Goal: Task Accomplishment & Management: Manage account settings

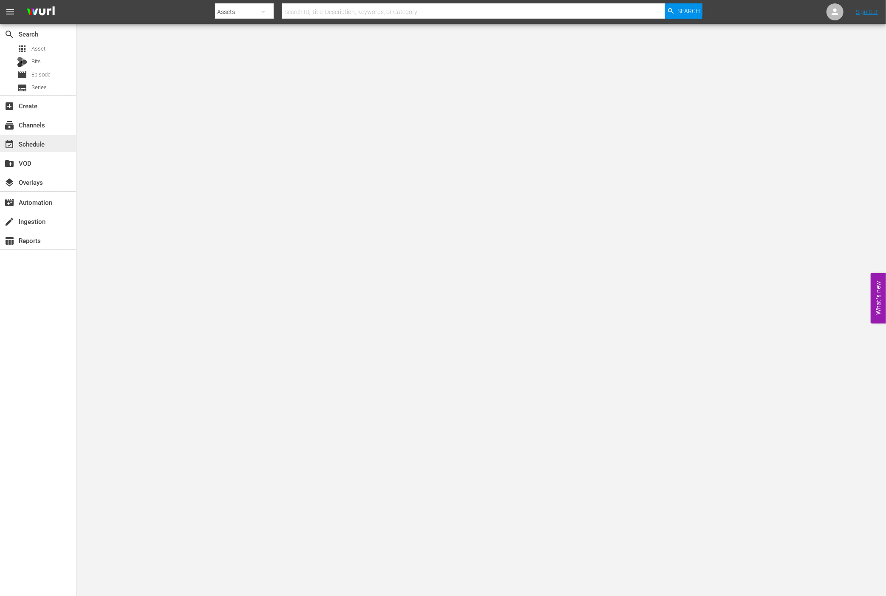
click at [31, 141] on div "event_available Schedule" at bounding box center [24, 143] width 48 height 8
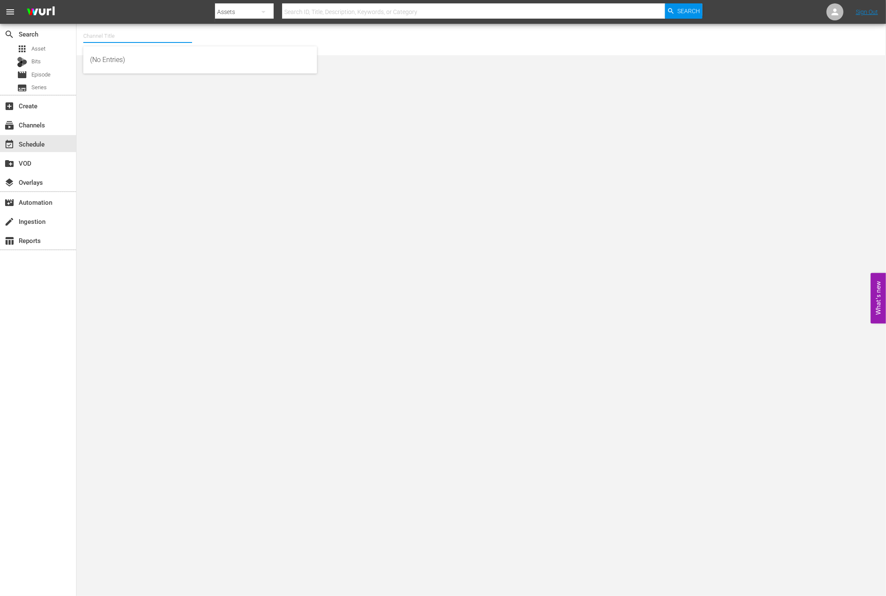
click at [174, 41] on input "text" at bounding box center [137, 36] width 109 height 20
click at [116, 56] on div "World Billiards TV (967 - newidco_billiardstv_1)" at bounding box center [200, 60] width 220 height 20
type input "World Billiards TV (967 - newidco_billiardstv_1)"
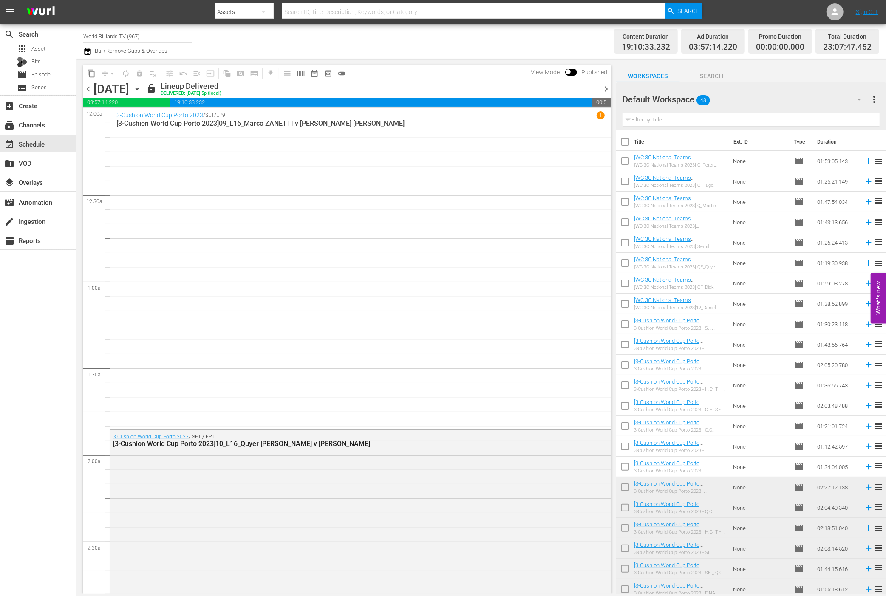
click at [142, 90] on icon "button" at bounding box center [137, 88] width 9 height 9
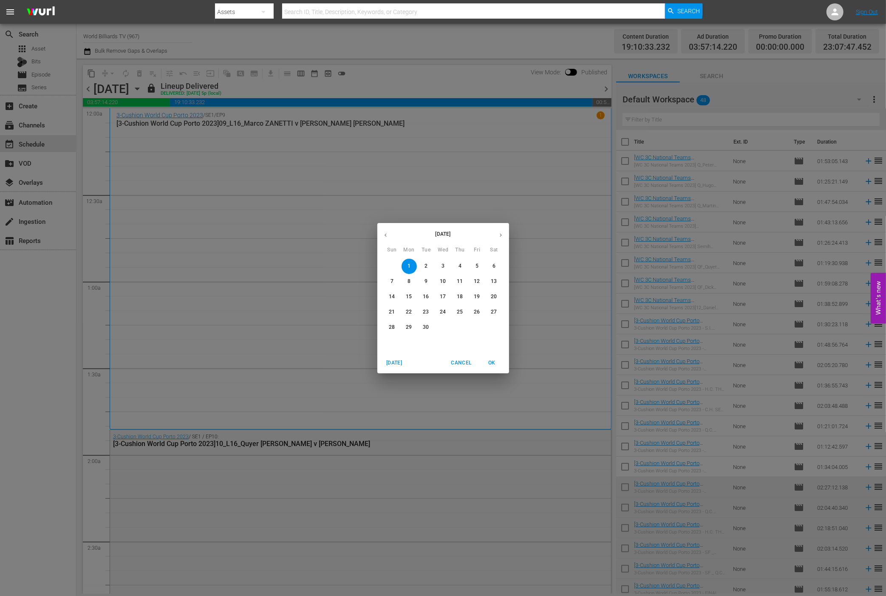
click at [446, 265] on span "3" at bounding box center [443, 266] width 15 height 7
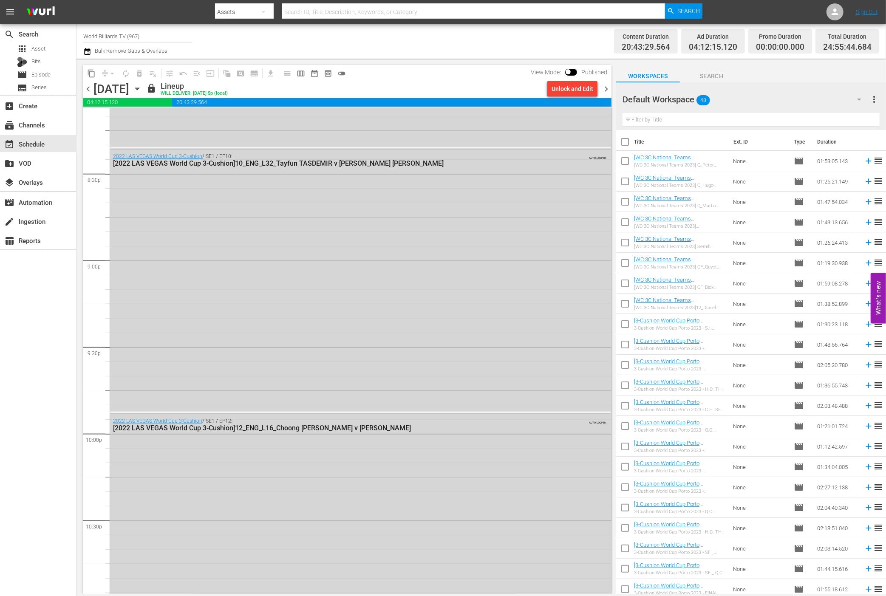
scroll to position [4053, 0]
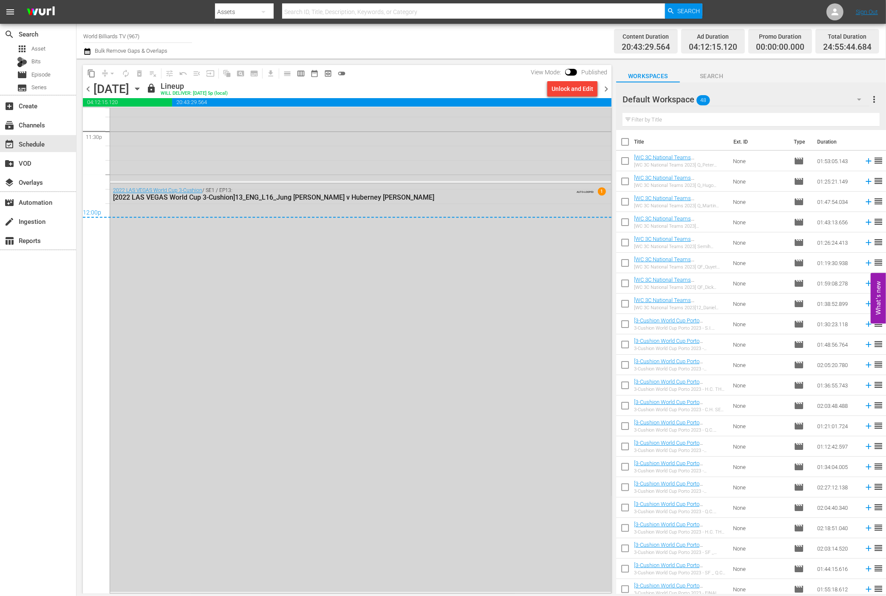
click at [142, 92] on icon "button" at bounding box center [137, 88] width 9 height 9
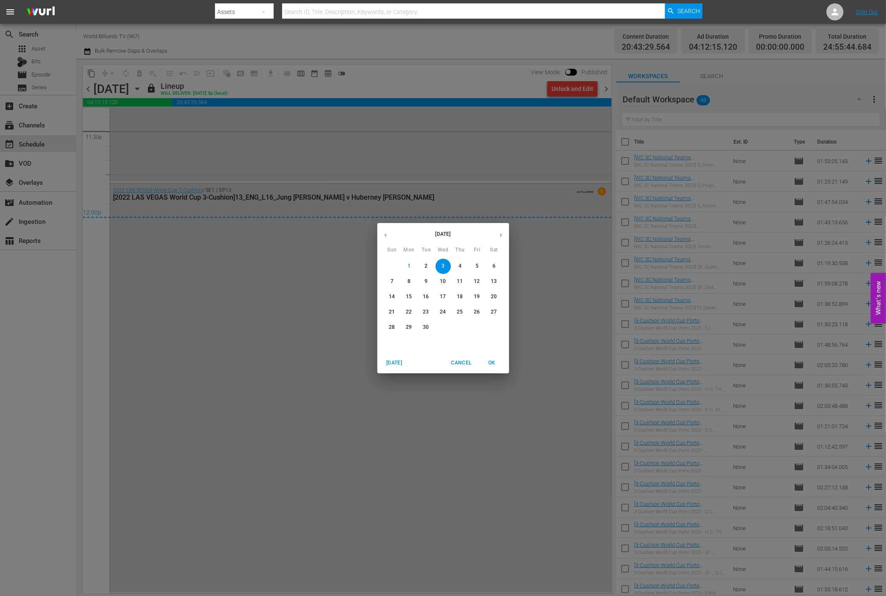
click at [58, 265] on div "September 2025 Sun Mon Tue Wed Thu Fri Sat 31 1 2 3 4 5 6 7 8 9 10 11 12 13 14 …" at bounding box center [443, 298] width 886 height 596
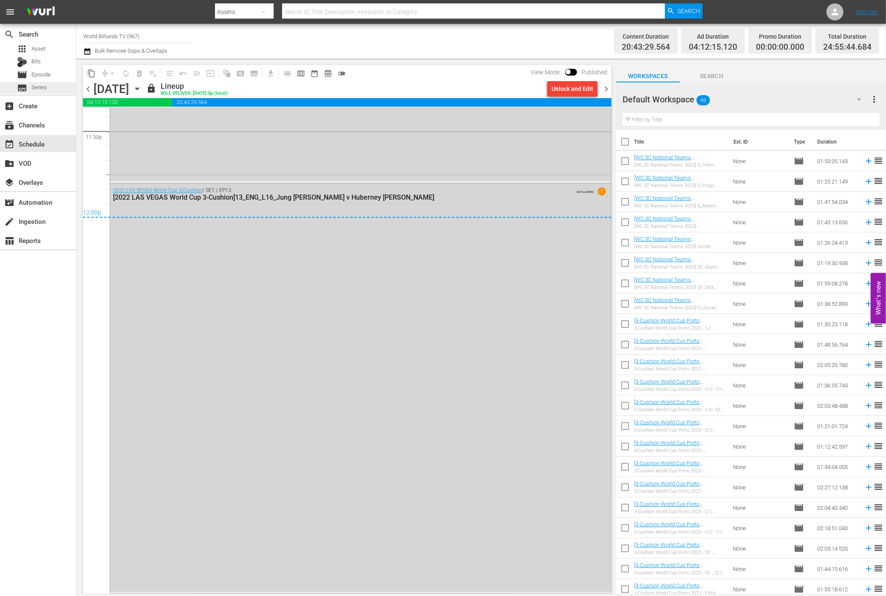
click at [33, 88] on span "Series" at bounding box center [38, 87] width 15 height 9
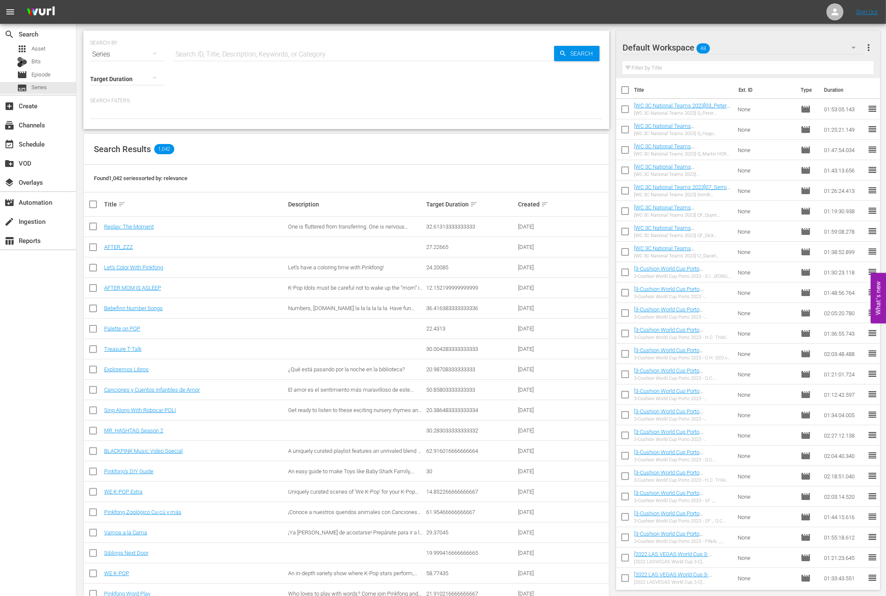
click at [238, 51] on input "text" at bounding box center [363, 54] width 381 height 20
type input "ㄴ"
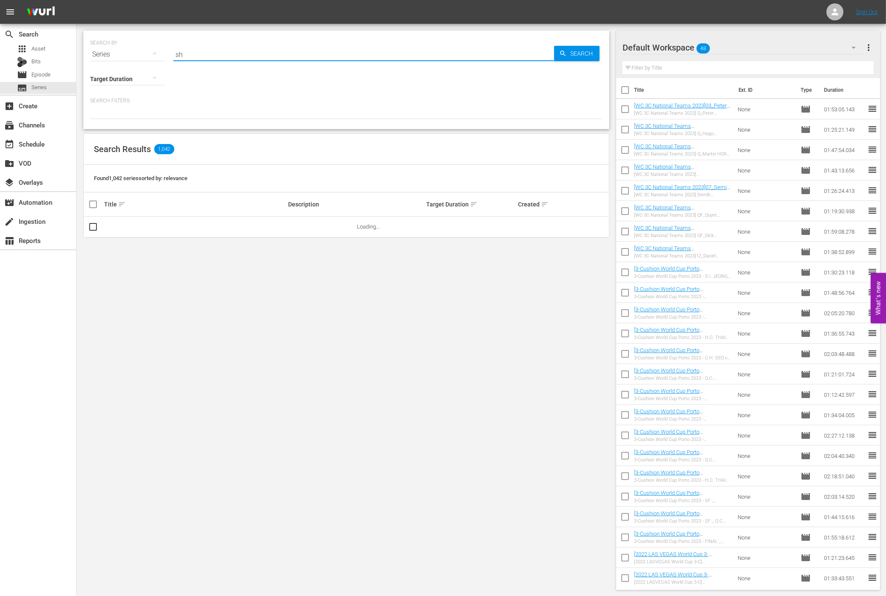
type input "s"
type input "2023"
click at [581, 57] on span "Search" at bounding box center [583, 53] width 33 height 15
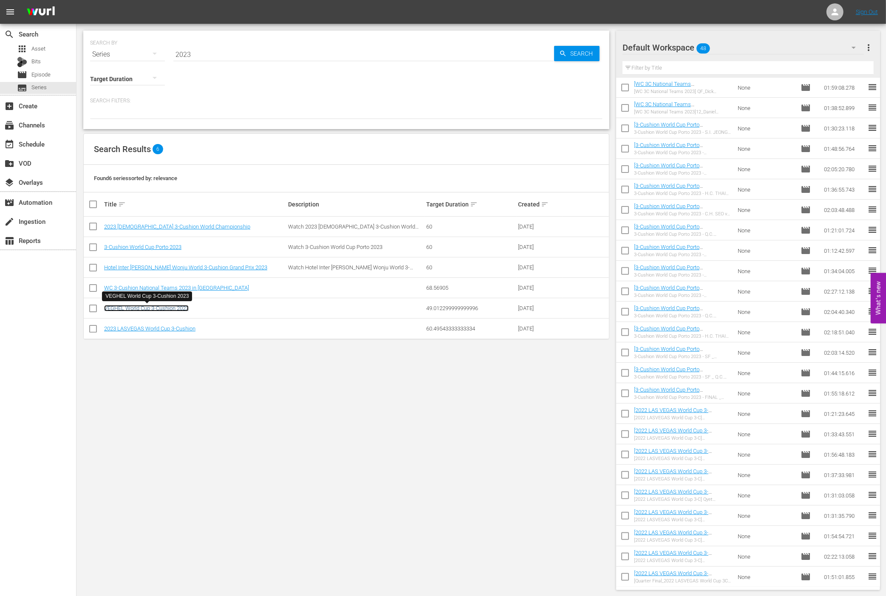
click at [169, 310] on link "VEGHEL World Cup 3-Cushion 2023" at bounding box center [146, 308] width 85 height 6
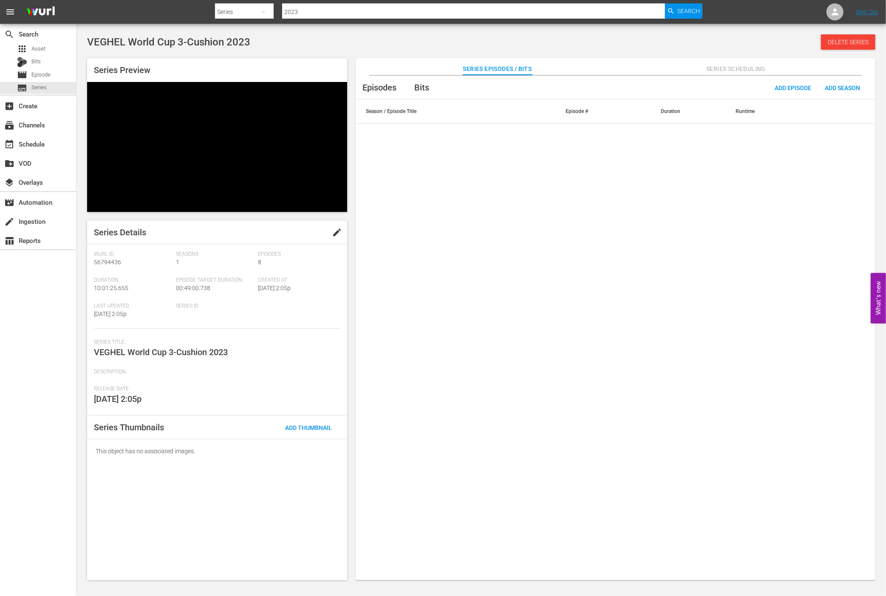
click at [591, 319] on div "Episodes Bits Add Episode Add Season Season / Episode Title Episode # Duration …" at bounding box center [616, 333] width 520 height 514
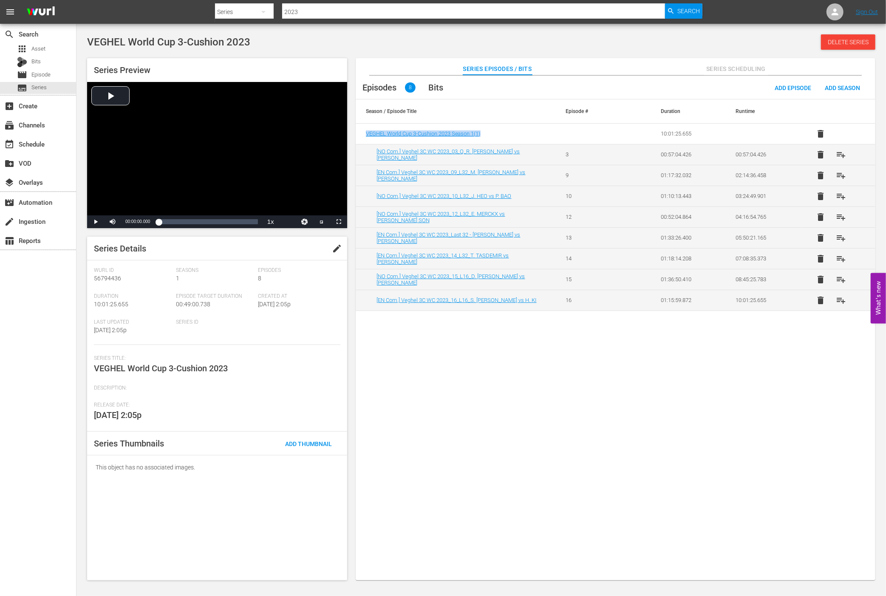
drag, startPoint x: 532, startPoint y: 132, endPoint x: 358, endPoint y: 133, distance: 174.3
click at [358, 133] on td "VEGHEL World Cup 3-Cushion 2023 Season 1 ( 1 )" at bounding box center [456, 134] width 200 height 21
copy span "VEGHEL World Cup 3-Cushion 2023 Season 1 ( 1 )"
click at [38, 69] on div "movie Episode" at bounding box center [34, 75] width 34 height 12
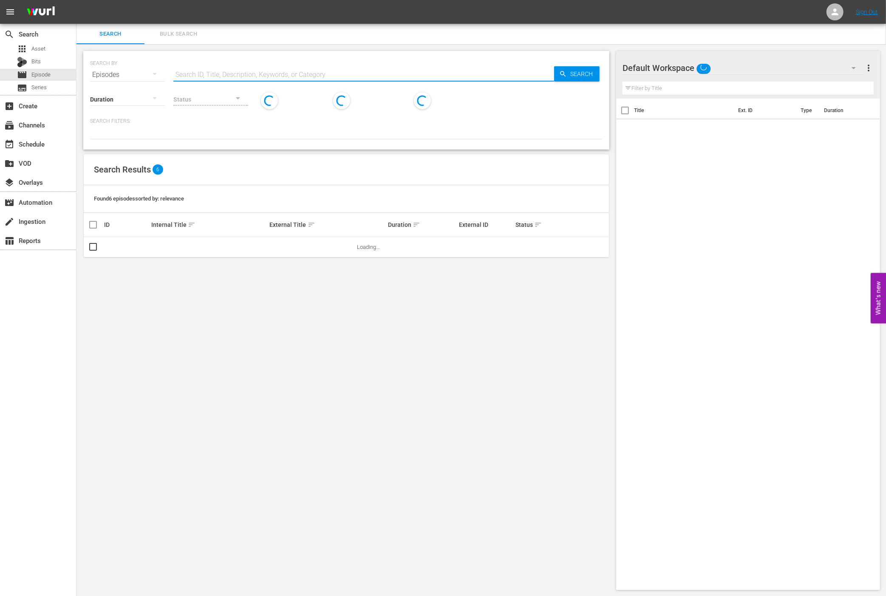
click at [392, 82] on input "text" at bounding box center [363, 75] width 381 height 20
paste input "VEGHEL World Cup 3-Cushion 2023 Season 1 (1)"
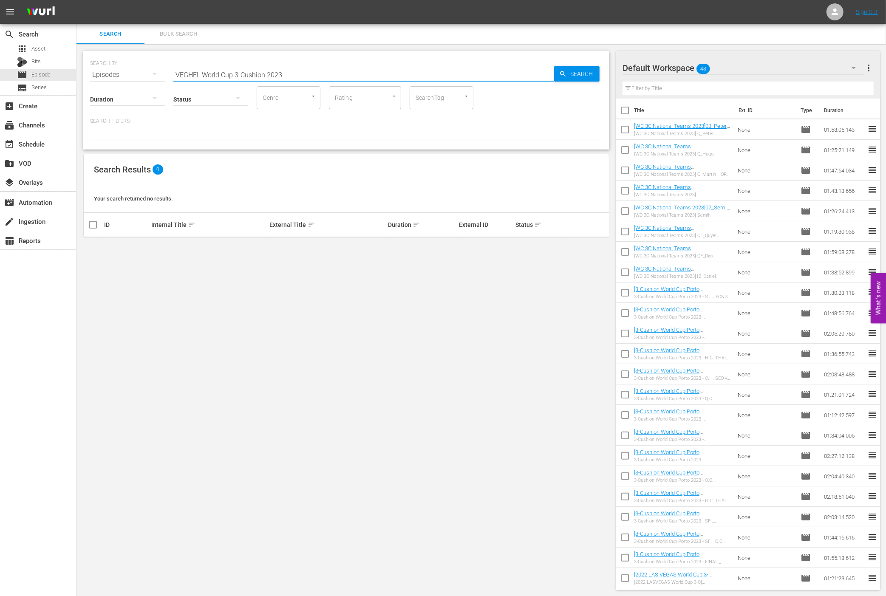
drag, startPoint x: 205, startPoint y: 75, endPoint x: 396, endPoint y: 82, distance: 191.0
click at [396, 82] on input "VEGHEL World Cup 3-Cushion 2023" at bounding box center [363, 75] width 381 height 20
type input "VEGHEL"
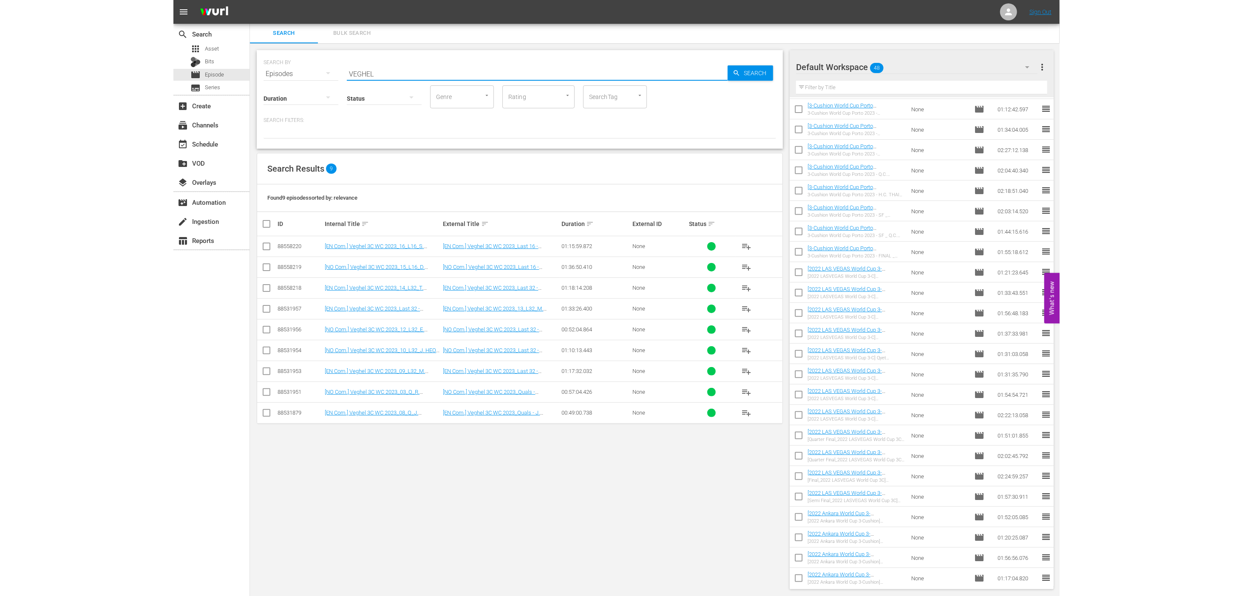
scroll to position [341, 0]
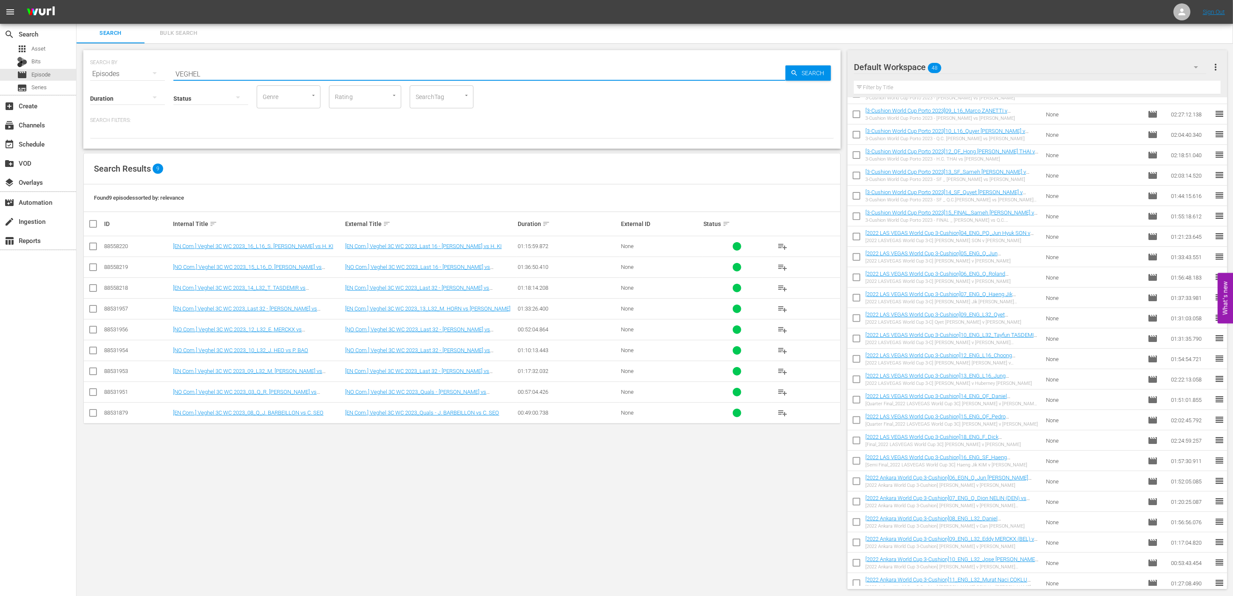
click at [93, 309] on input "checkbox" at bounding box center [93, 311] width 10 height 10
checkbox input "true"
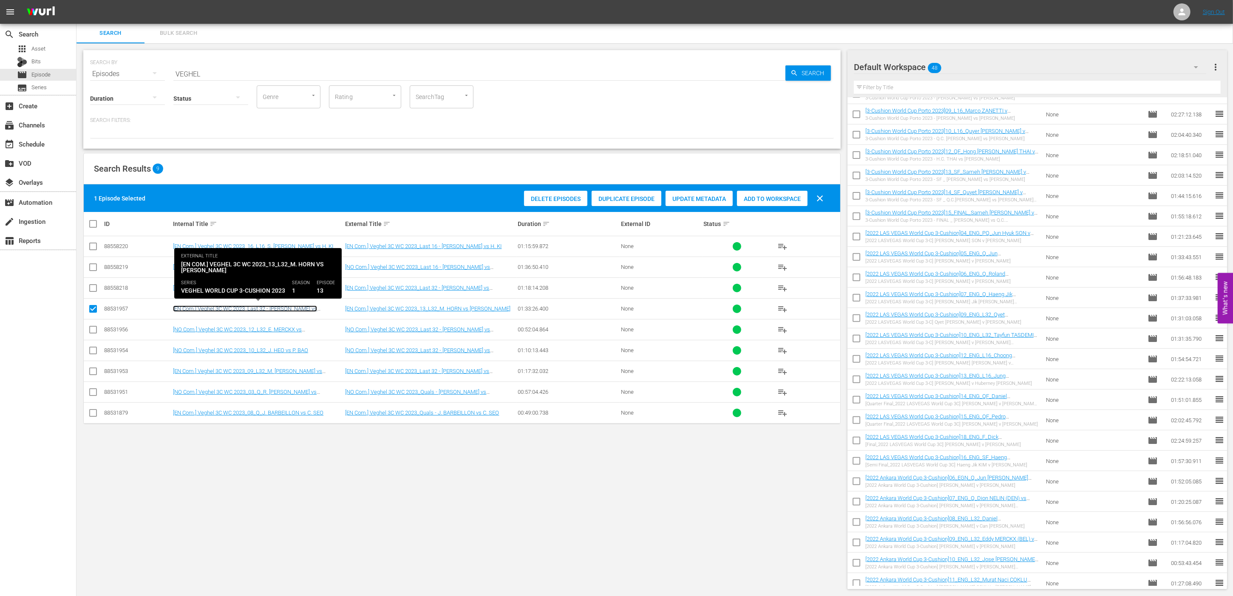
click at [278, 307] on link "[EN Com.] Veghel 3C WC 2023_Last 32 - M. HORN vs G. HOFMAN" at bounding box center [245, 312] width 144 height 13
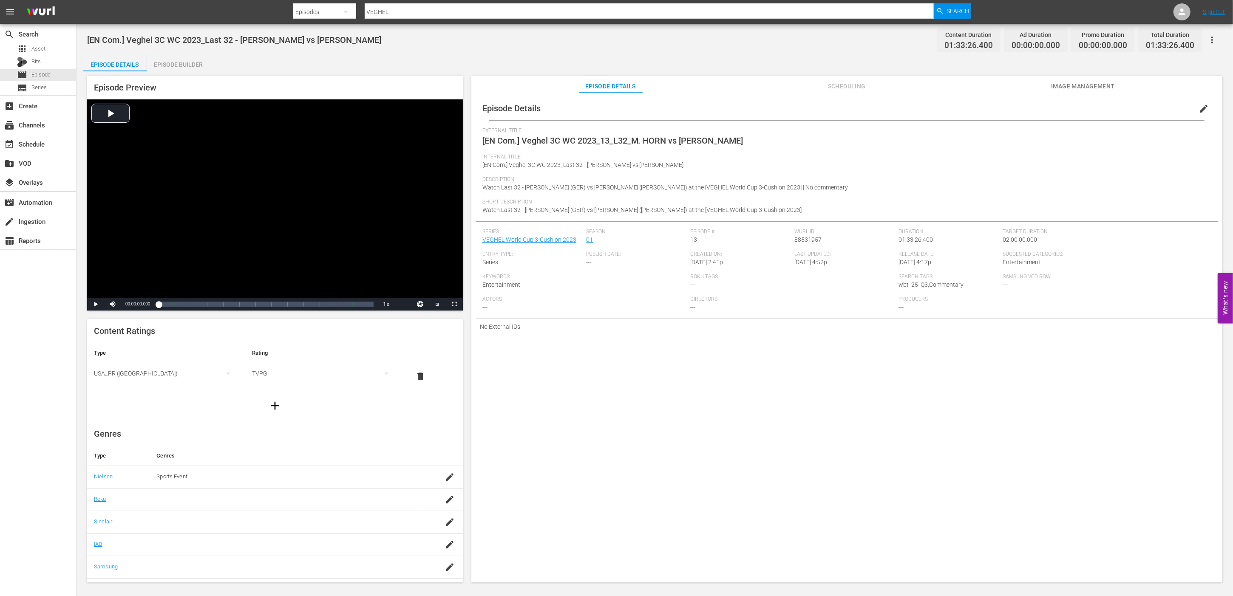
click at [886, 104] on button "edit" at bounding box center [1204, 109] width 20 height 20
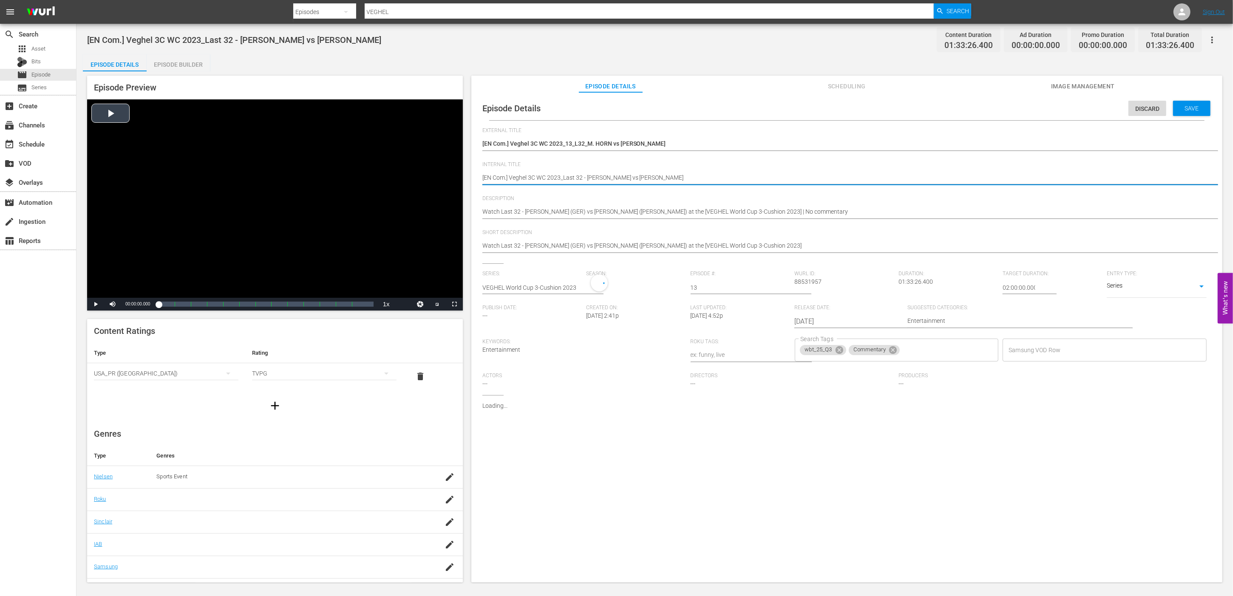
drag, startPoint x: 664, startPoint y: 176, endPoint x: 403, endPoint y: 169, distance: 260.3
click at [403, 169] on div "Episode Preview Video Player is loading. Play Video Play Mute Current Time 00:0…" at bounding box center [655, 330] width 1144 height 518
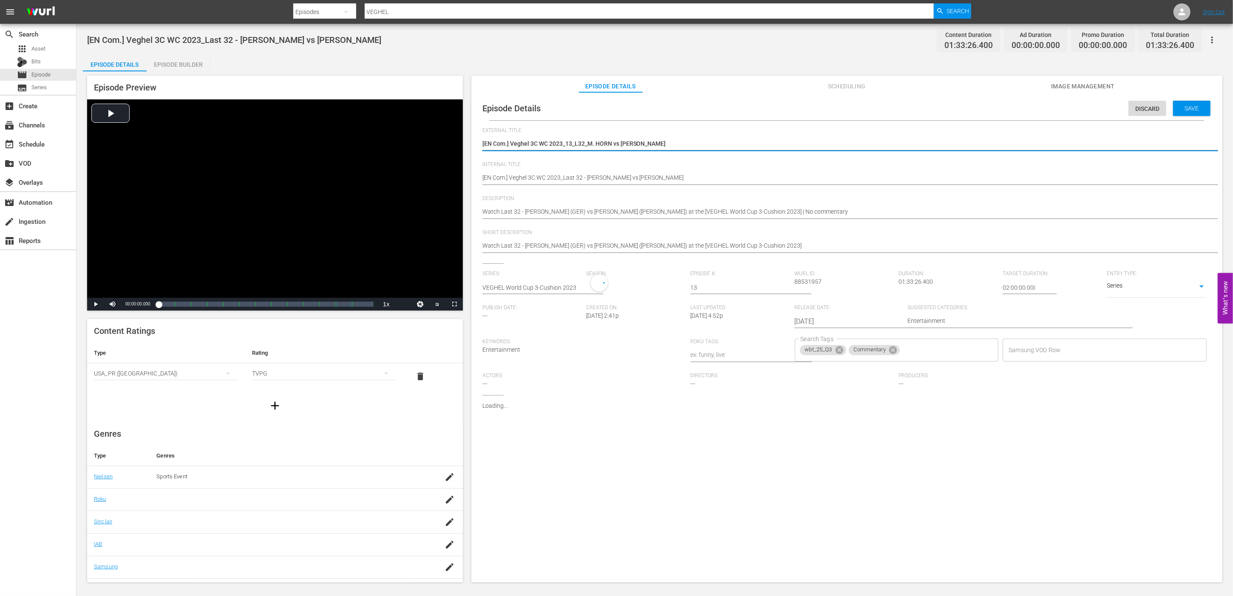
paste textarea "[EN Com.] Veghel 3C WC 2023_Last 32 - M. HORN vs G. HOFMAN"
type textarea "[EN Com.] Veghel 3C WC 2023_13_L32_M. HORN vs G. HOFMAN[EN Com.] Veghel 3C WC 2…"
drag, startPoint x: 652, startPoint y: 144, endPoint x: 376, endPoint y: 139, distance: 276.4
click at [376, 139] on div "Episode Preview Video Player is loading. Play Video Play Mute Current Time 00:0…" at bounding box center [655, 330] width 1144 height 518
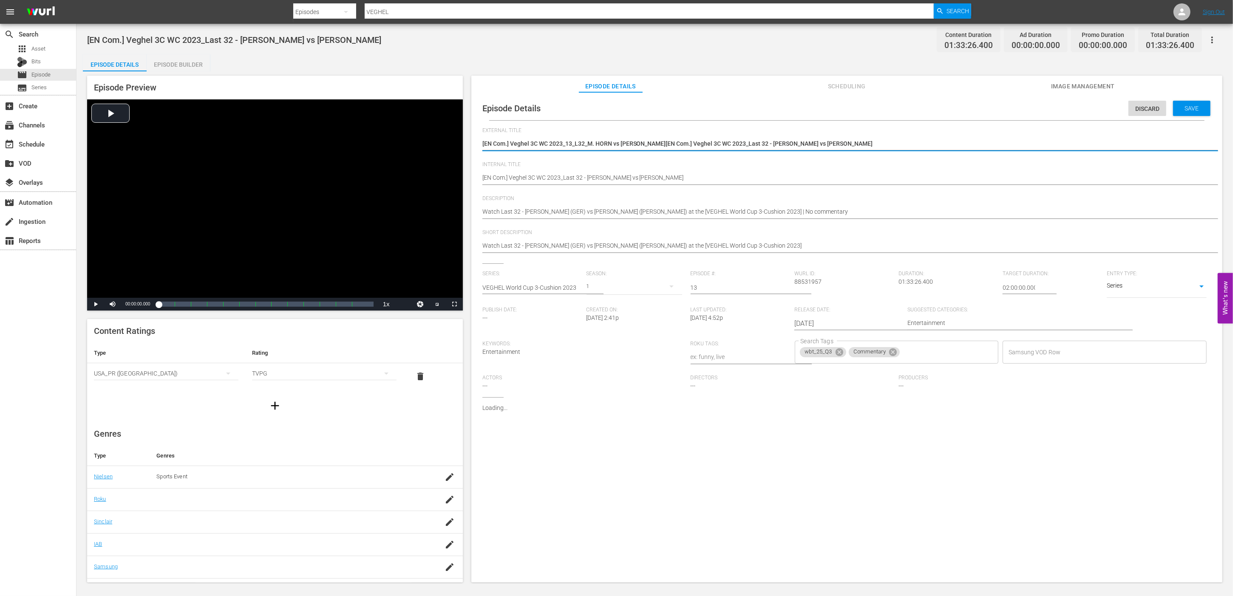
type textarea "[EN Com.] Veghel 3C WC 2023_Last 32 - M. HORN vs G. HOFMAN"
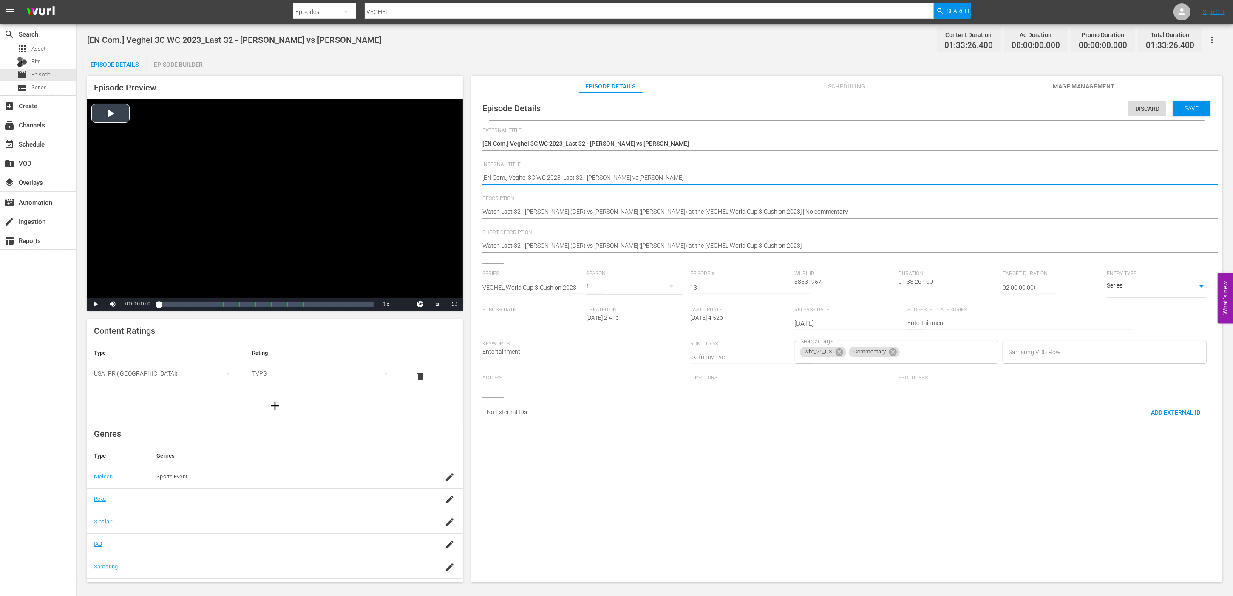
drag, startPoint x: 690, startPoint y: 177, endPoint x: 402, endPoint y: 170, distance: 288.3
paste textarea "13_L32_"
type textarea "[EN Com.] Veghel 3C WC 2023_13_L32_M. HORN vs G. HOFMAN"
click at [886, 108] on span "Save" at bounding box center [1192, 108] width 28 height 7
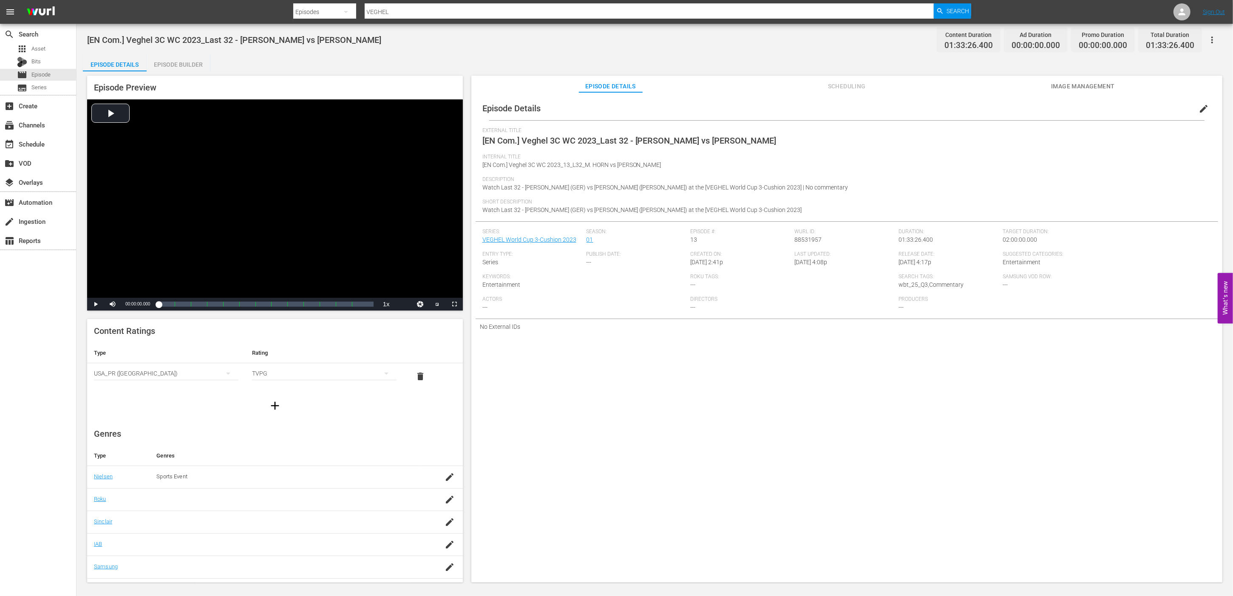
scroll to position [1, 0]
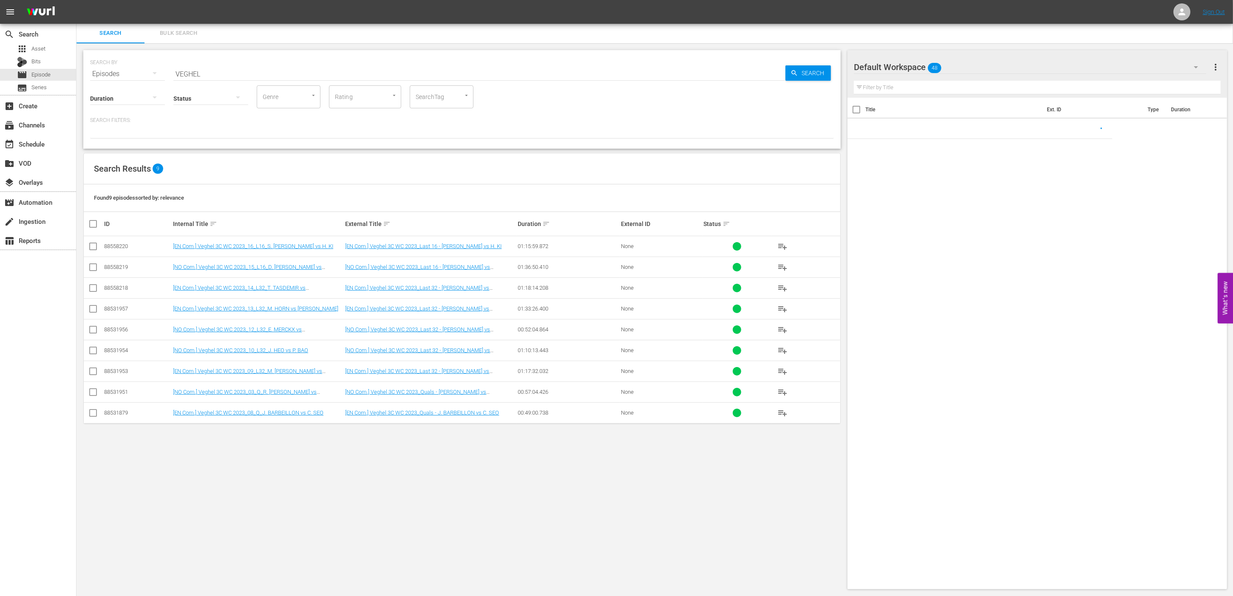
click at [223, 453] on div "SEARCH BY Search By Episodes Search ID, Title, Description, Keywords, or Catego…" at bounding box center [462, 319] width 771 height 553
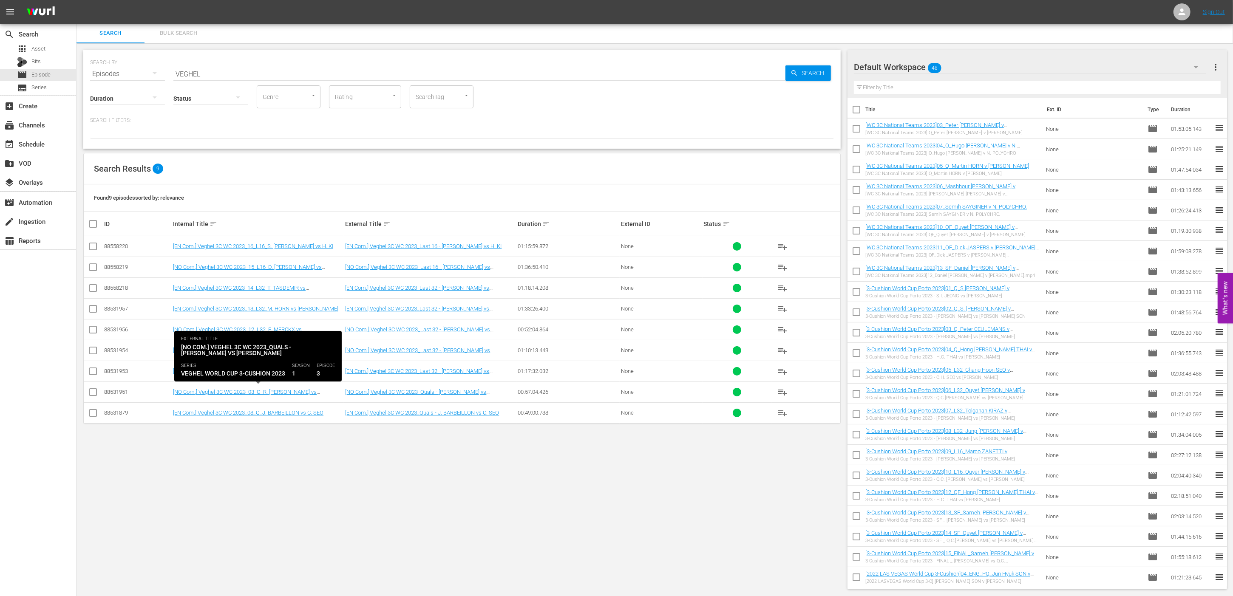
click at [207, 463] on div "SEARCH BY Search By Episodes Search ID, Title, Description, Keywords, or Catego…" at bounding box center [462, 319] width 771 height 553
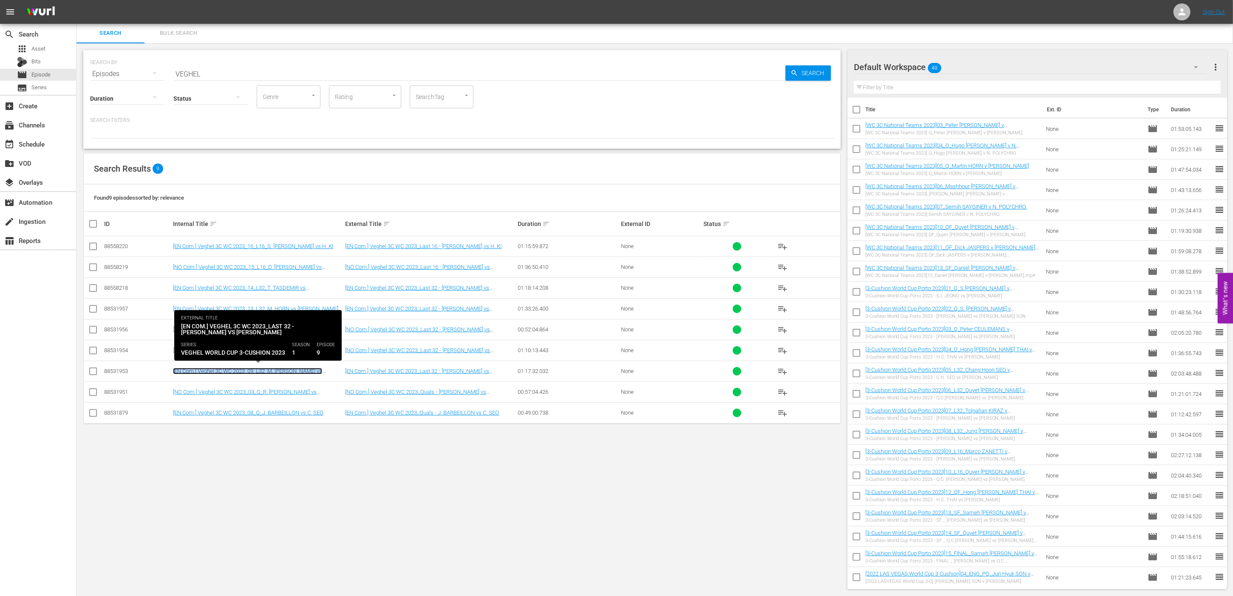
drag, startPoint x: 288, startPoint y: 369, endPoint x: 249, endPoint y: 480, distance: 118.0
click at [247, 485] on div "SEARCH BY Search By Episodes Search ID, Title, Description, Keywords, or Catego…" at bounding box center [462, 319] width 771 height 553
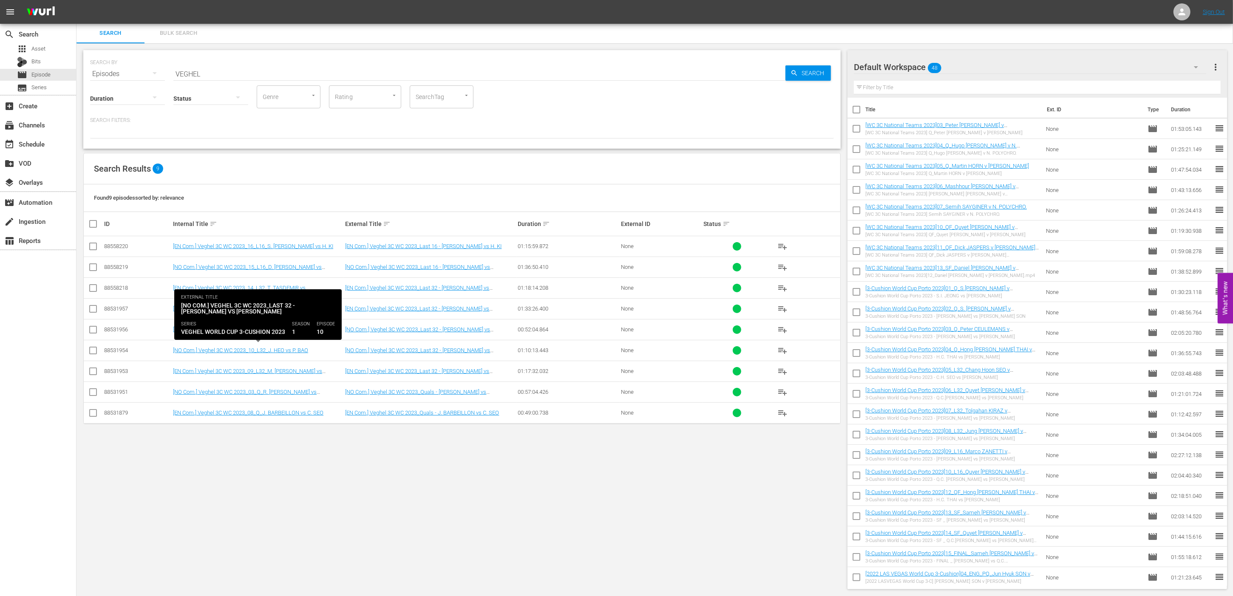
click at [244, 522] on div "SEARCH BY Search By Episodes Search ID, Title, Description, Keywords, or Catego…" at bounding box center [462, 319] width 771 height 553
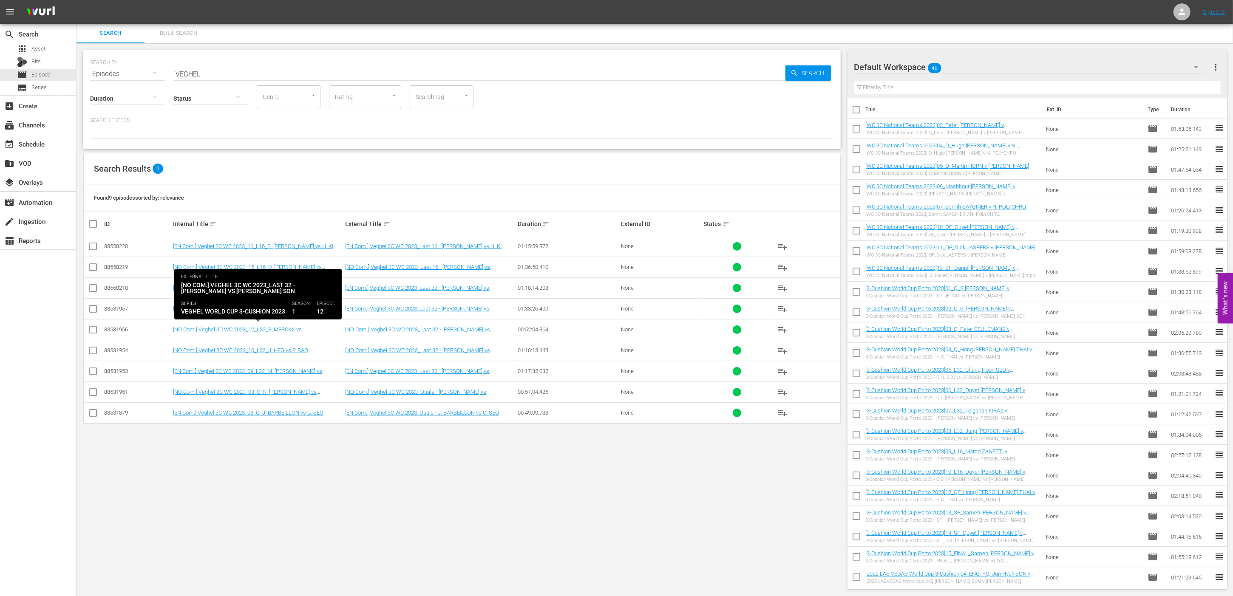
click at [215, 505] on div "SEARCH BY Search By Episodes Search ID, Title, Description, Keywords, or Catego…" at bounding box center [462, 319] width 771 height 553
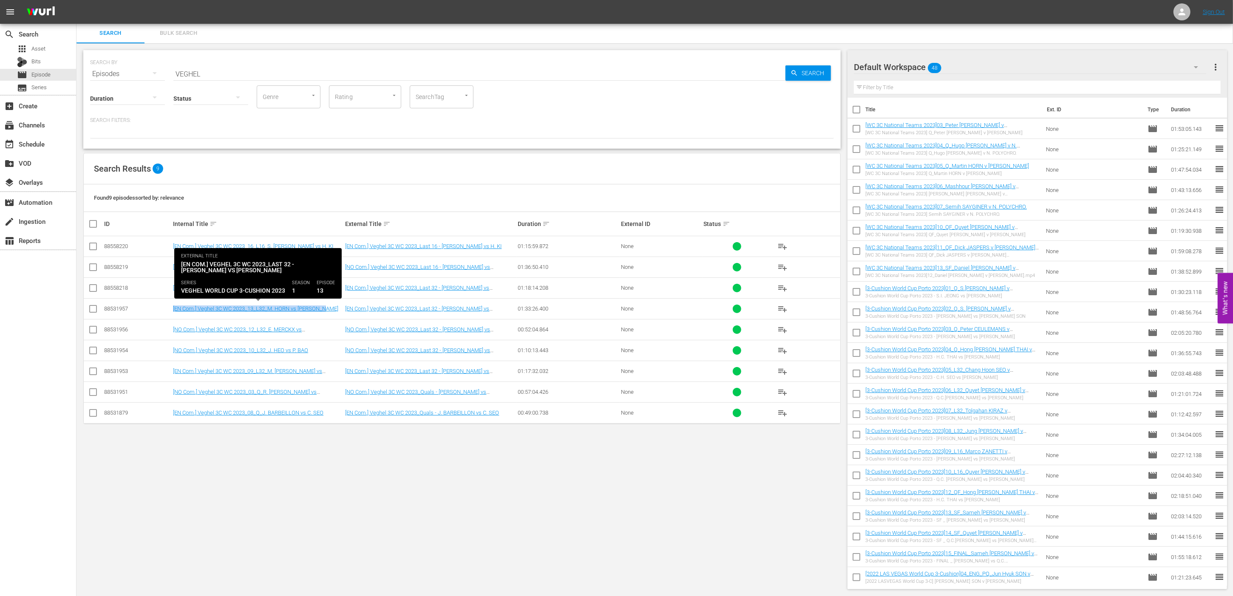
click at [190, 511] on div "SEARCH BY Search By Episodes Search ID, Title, Description, Keywords, or Catego…" at bounding box center [462, 319] width 771 height 553
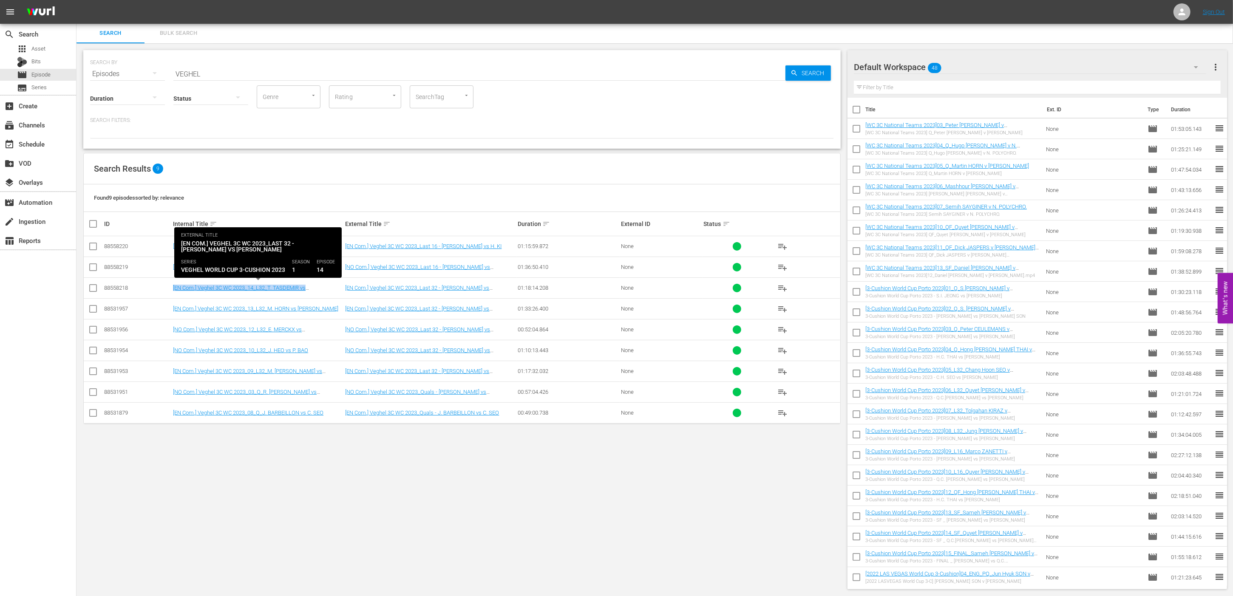
click at [197, 494] on div "SEARCH BY Search By Episodes Search ID, Title, Description, Keywords, or Catego…" at bounding box center [462, 319] width 771 height 553
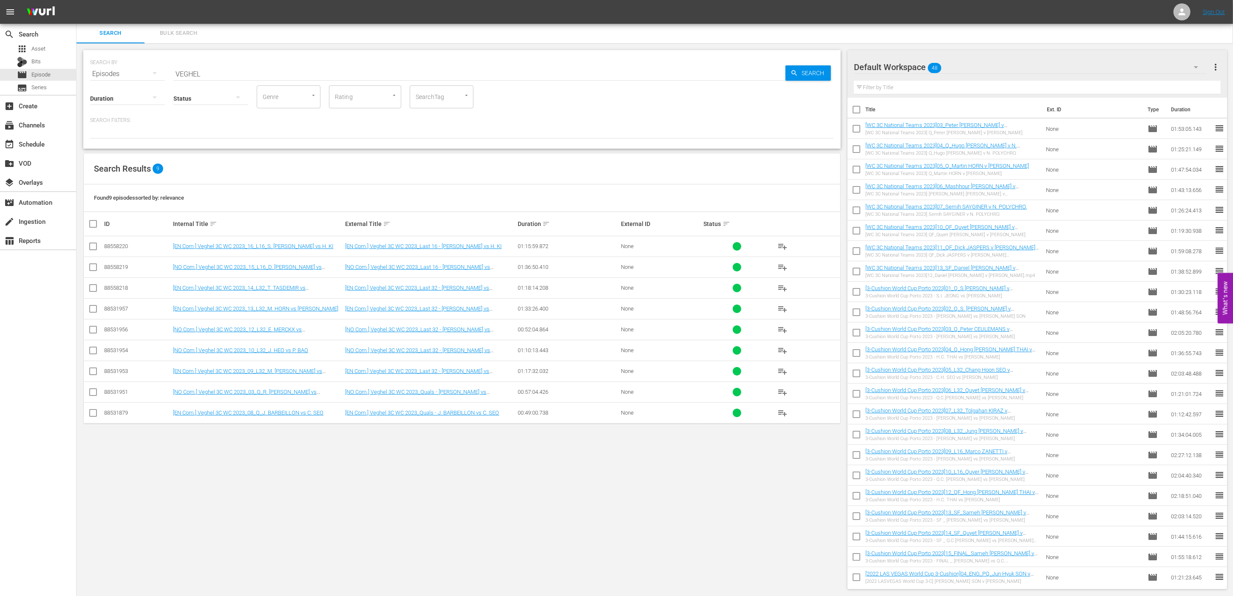
click at [190, 533] on div "SEARCH BY Search By Episodes Search ID, Title, Description, Keywords, or Catego…" at bounding box center [462, 319] width 771 height 553
click at [819, 74] on span "Search" at bounding box center [814, 72] width 33 height 15
click at [230, 222] on div "Internal Title sort" at bounding box center [258, 224] width 170 height 10
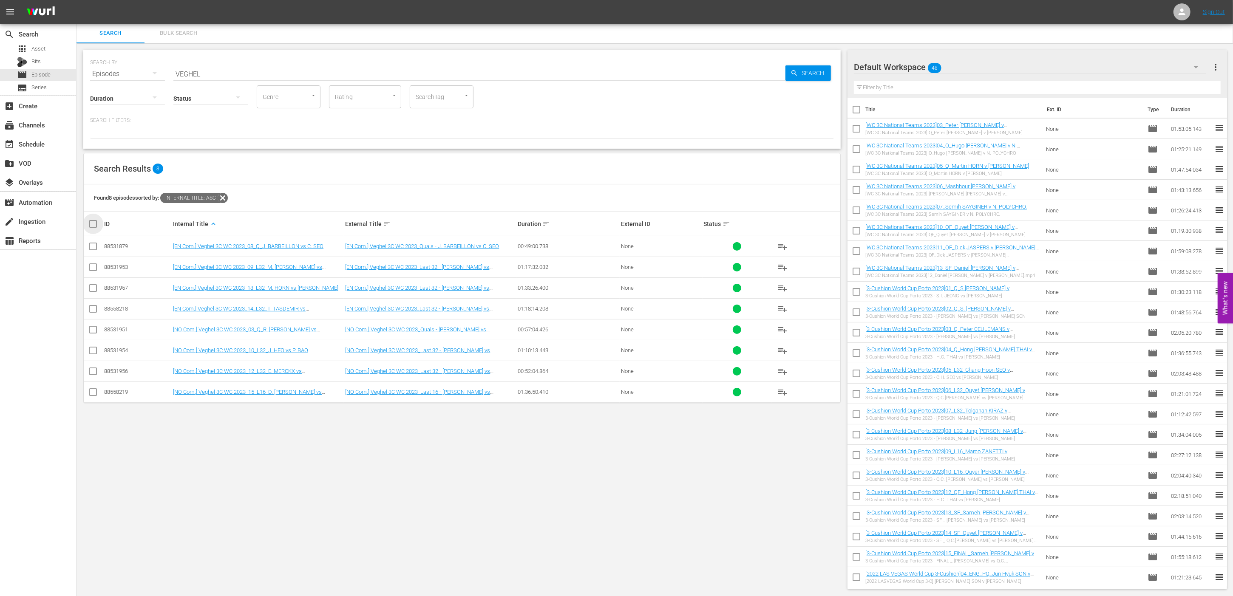
click at [94, 224] on input "checkbox" at bounding box center [96, 224] width 17 height 10
checkbox input "true"
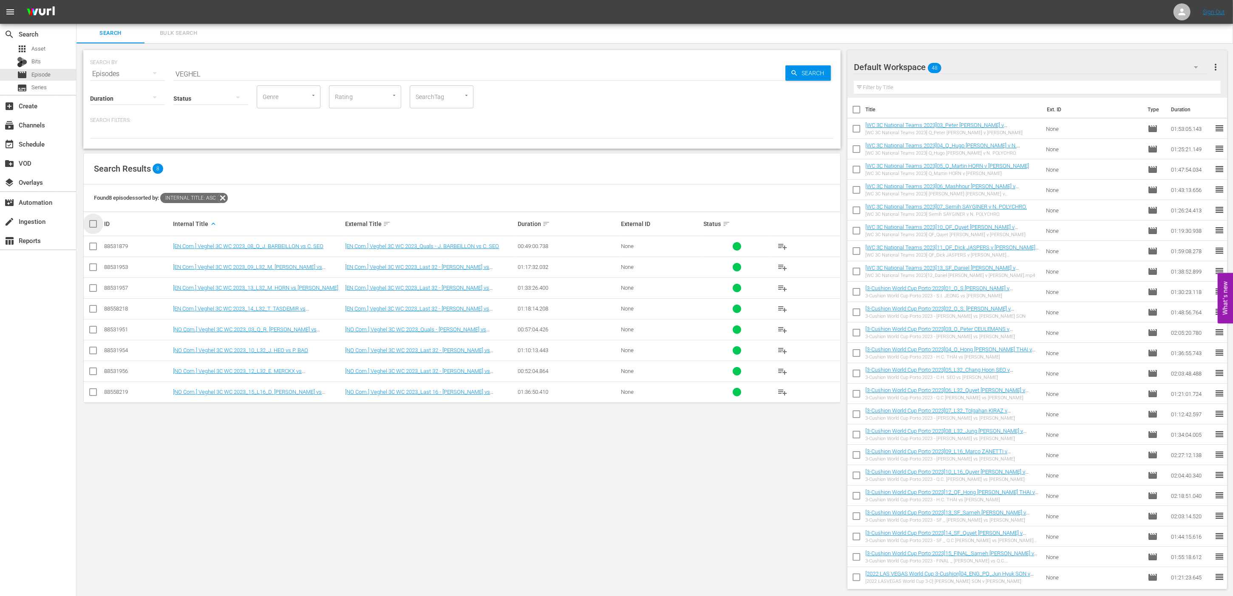
checkbox input "true"
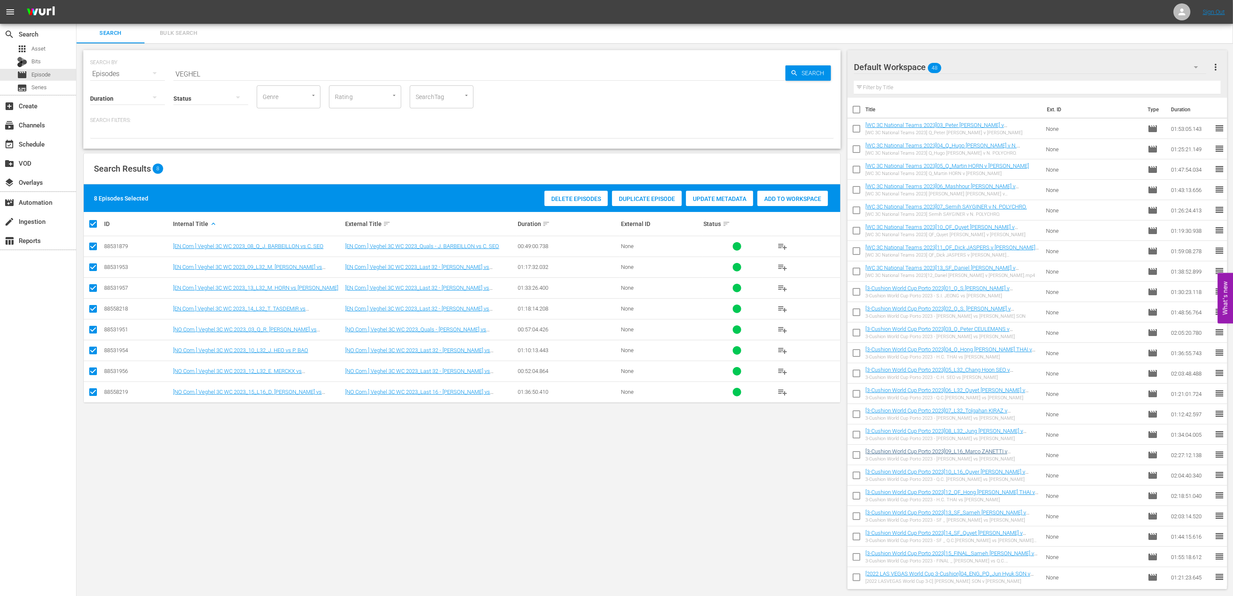
scroll to position [165, 0]
click at [578, 482] on div "SEARCH BY Search By Episodes Search ID, Title, Description, Keywords, or Catego…" at bounding box center [462, 319] width 771 height 553
click at [785, 199] on span "Add to Workspace" at bounding box center [793, 199] width 71 height 7
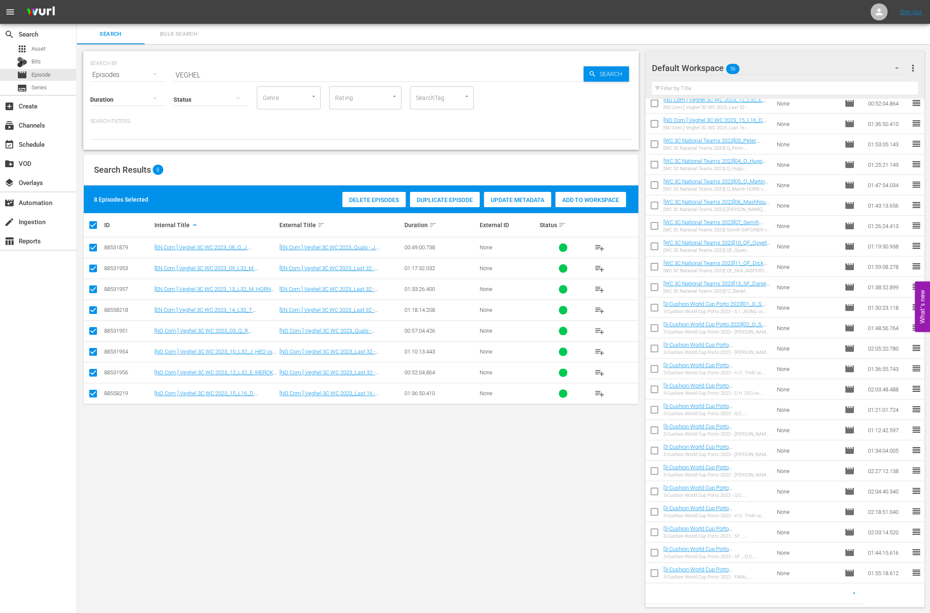
scroll to position [148, 0]
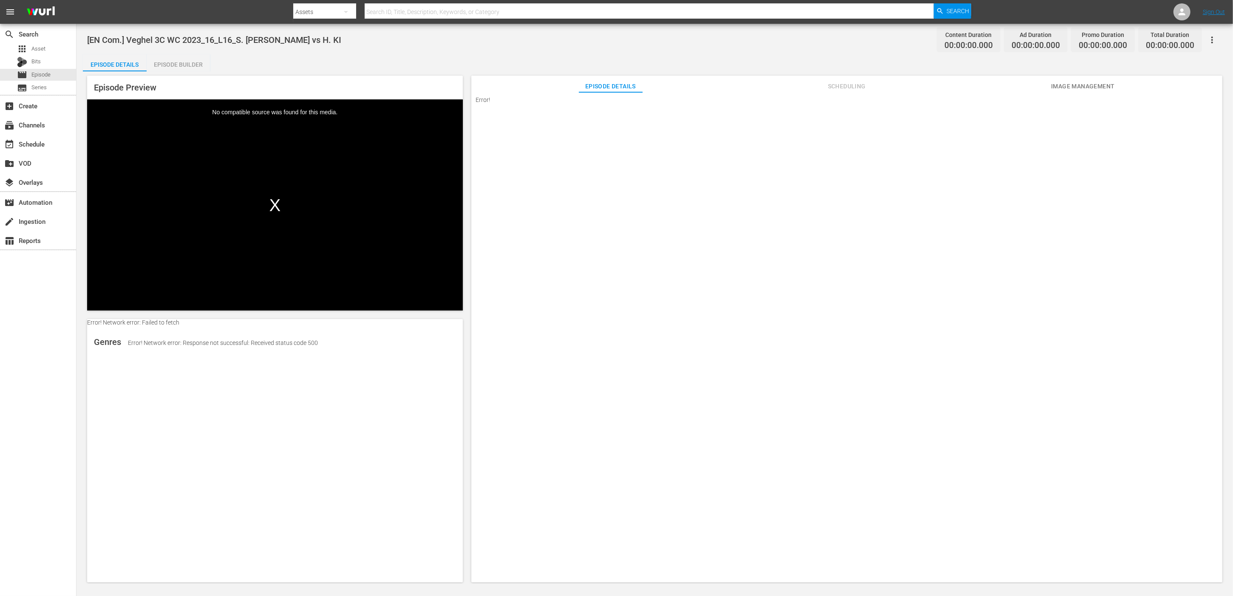
click at [925, 40] on icon "button" at bounding box center [1213, 40] width 2 height 7
click at [925, 136] on div "Delete Episode" at bounding box center [1152, 132] width 130 height 20
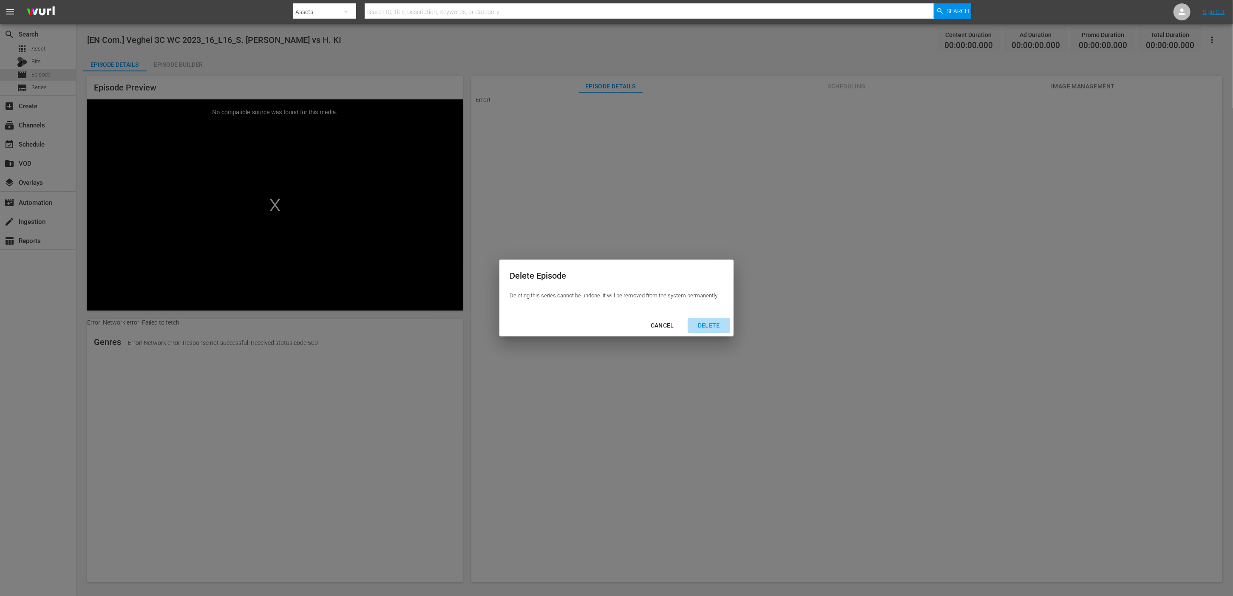
click at [702, 324] on div "DELETE" at bounding box center [709, 326] width 36 height 11
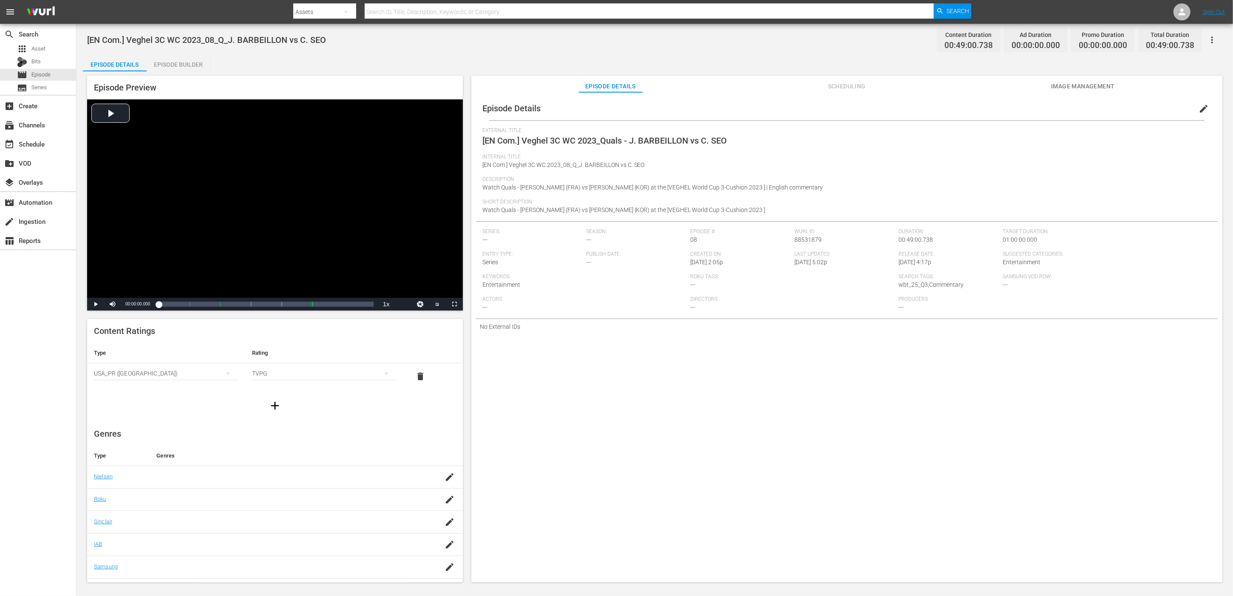
click at [1199, 108] on span "edit" at bounding box center [1204, 109] width 10 height 10
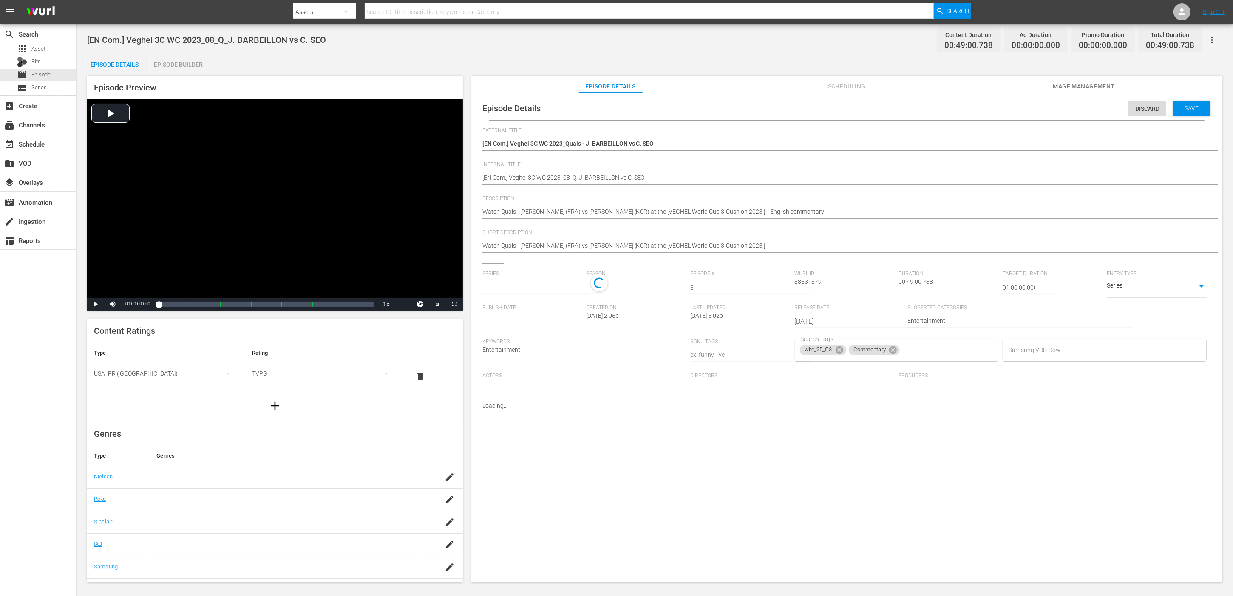
type input "No Series"
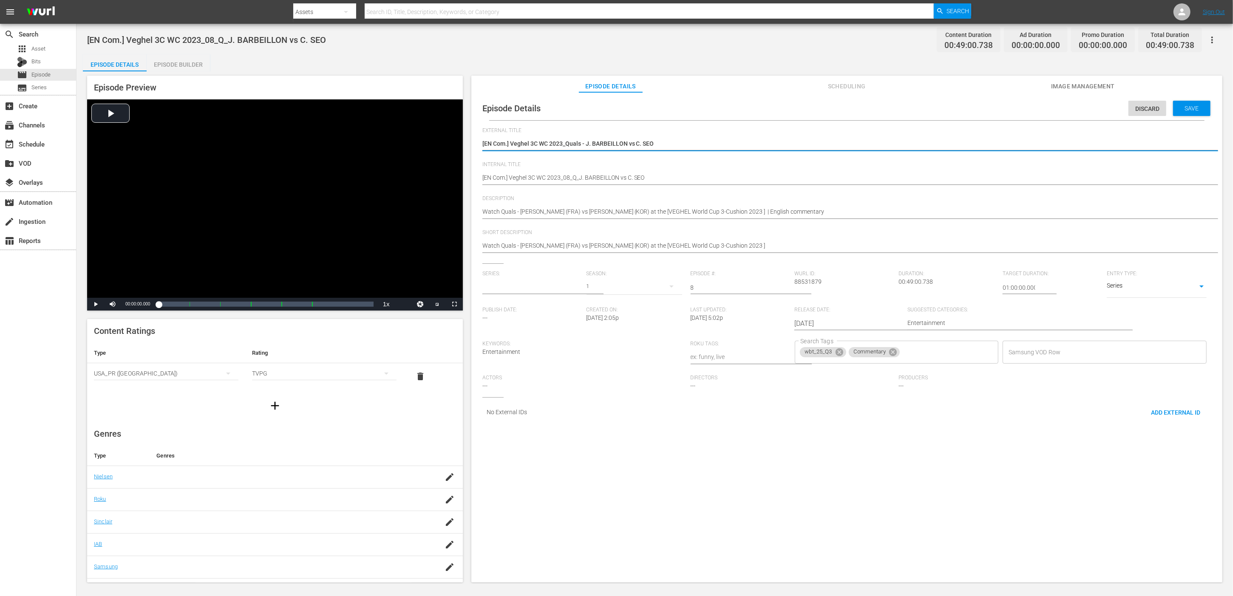
click at [544, 282] on input "text" at bounding box center [532, 288] width 100 height 20
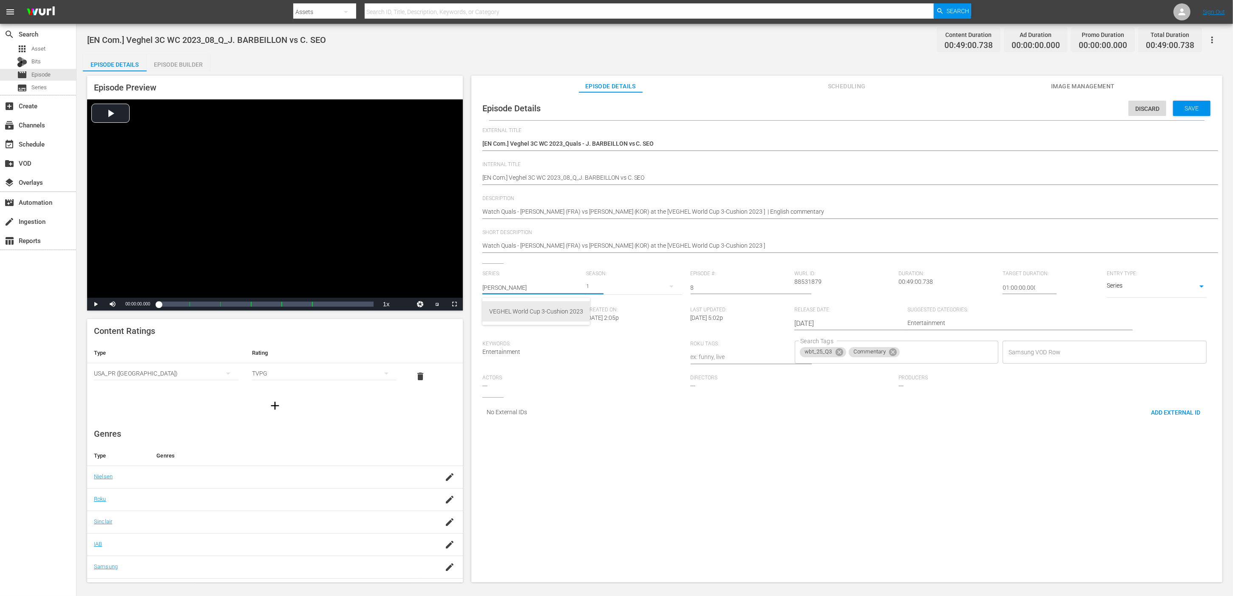
click at [540, 306] on div "VEGHEL World Cup 3-Cushion 2023" at bounding box center [536, 311] width 94 height 20
type input "VEGHEL World Cup 3-Cushion 2023"
click at [1192, 104] on div "Save" at bounding box center [1191, 108] width 37 height 15
